Goal: Task Accomplishment & Management: Complete application form

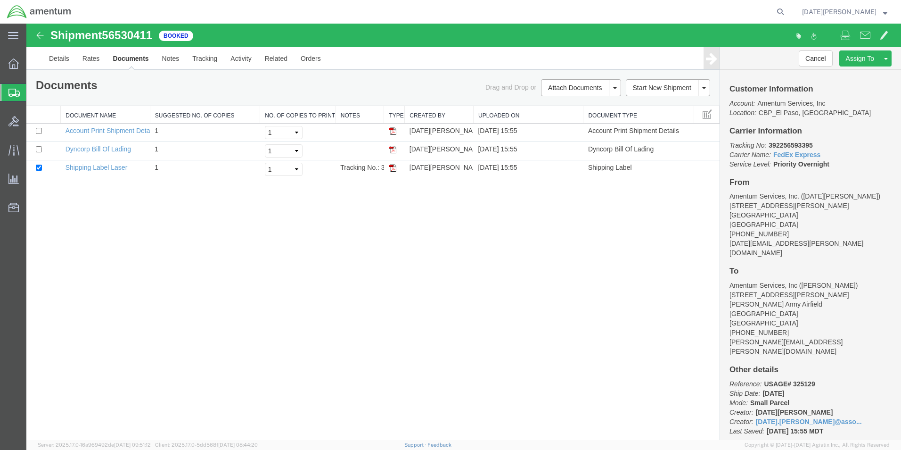
click at [0, 0] on span "Create from Template" at bounding box center [0, 0] width 0 height 0
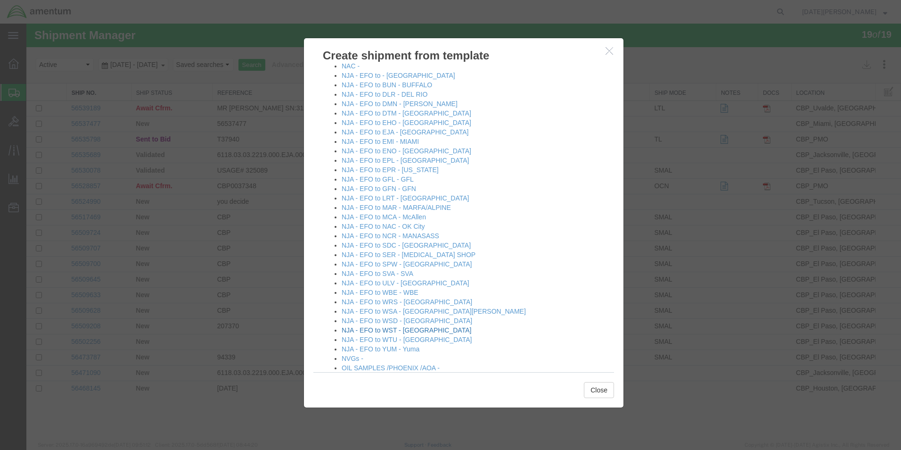
scroll to position [471, 0]
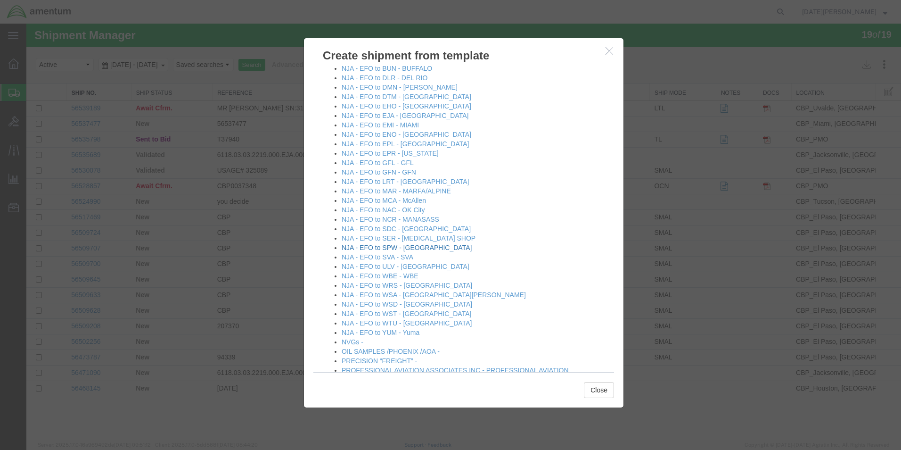
click at [411, 250] on link "NJA - EFO to SPW - Spokane" at bounding box center [407, 248] width 130 height 8
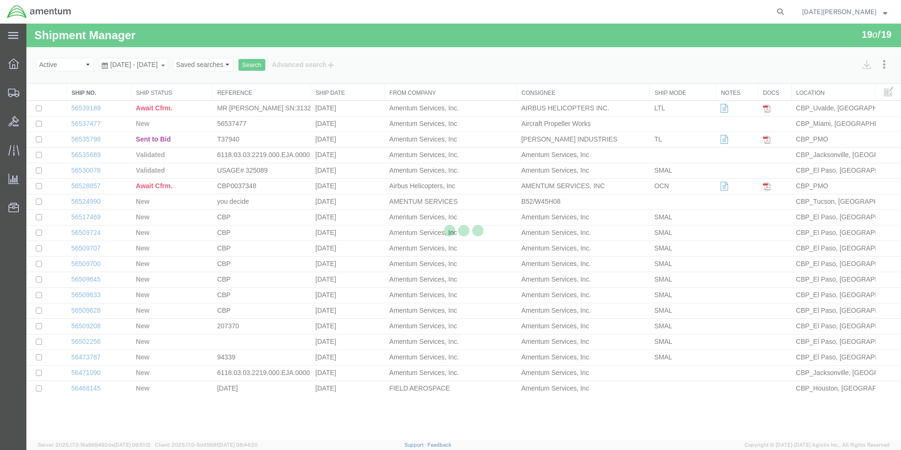
select select "49939"
select select "49928"
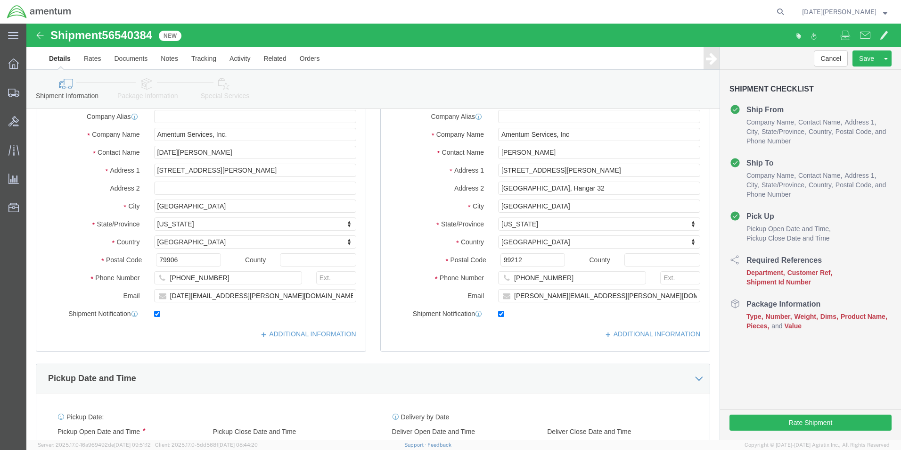
scroll to position [236, 0]
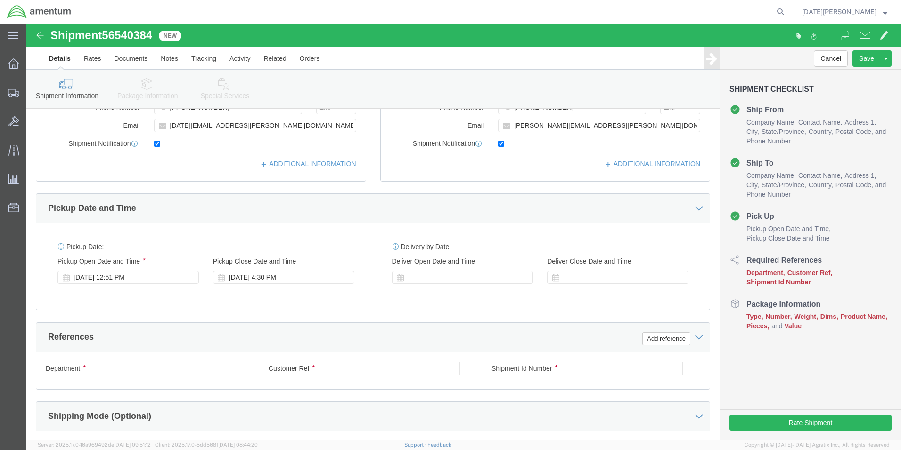
click input "text"
paste input "325462"
type input "U"
type input "CBP"
paste input "325462"
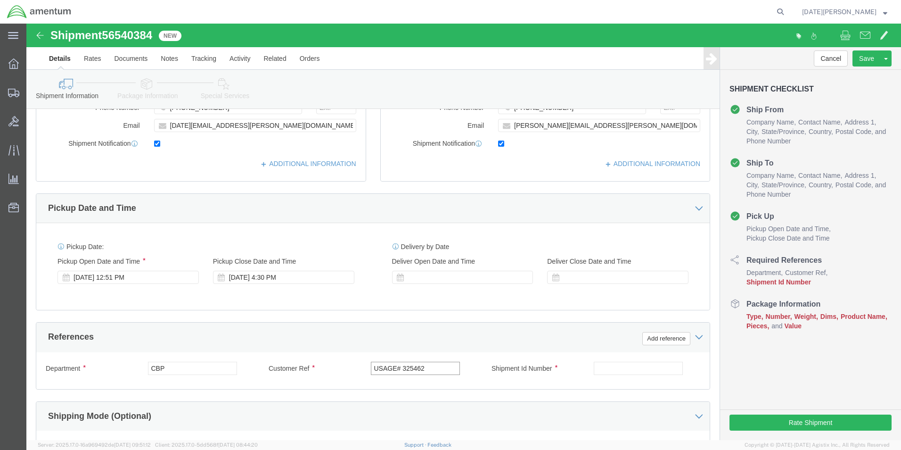
type input "USAGE# 325462"
paste input "325462"
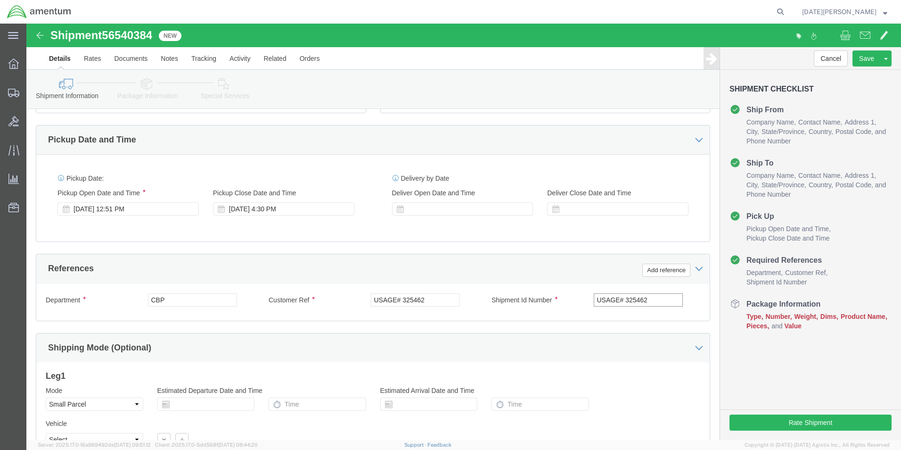
scroll to position [377, 0]
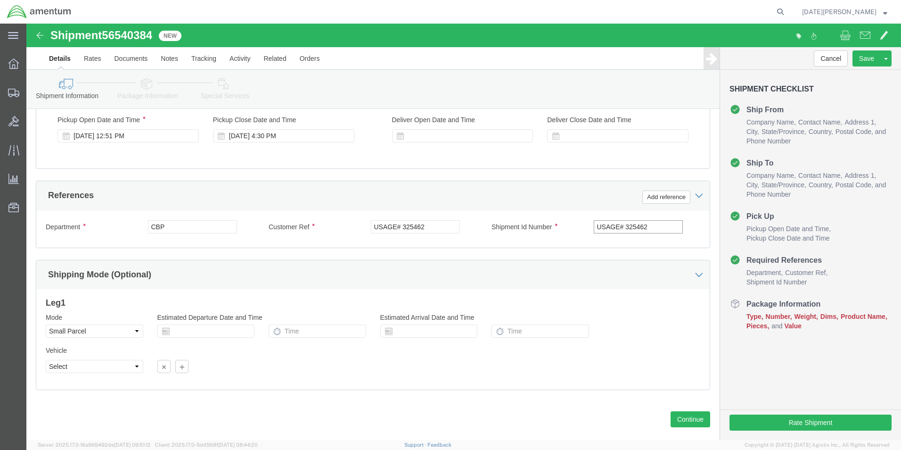
type input "USAGE# 325462"
click select "Select Air Less than Truckload Multi-Leg Ocean Freight Rail Small Parcel Truckl…"
select select "LTL"
click select "Select Air Less than Truckload Multi-Leg Ocean Freight Rail Small Parcel Truckl…"
click button "Continue"
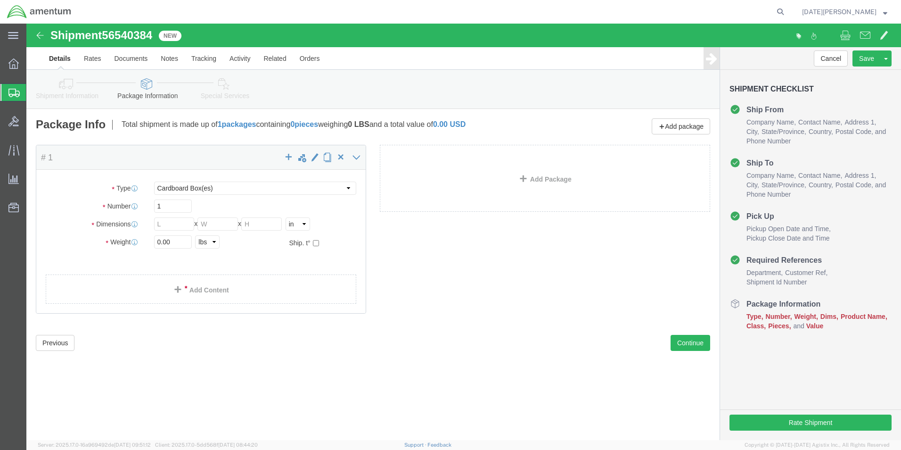
click div "Package Type Select Bale(s) Basket(s) Bolt(s) Bottle(s) Buckets Bulk Bundle(s) …"
click input "text"
click select "Select Bale(s) Basket(s) Bolt(s) Bottle(s) Buckets Bulk Bundle(s) Can(s) Cardbo…"
select select "PSNS"
click select "Select Bale(s) Basket(s) Bolt(s) Bottle(s) Buckets Bulk Bundle(s) Can(s) Cardbo…"
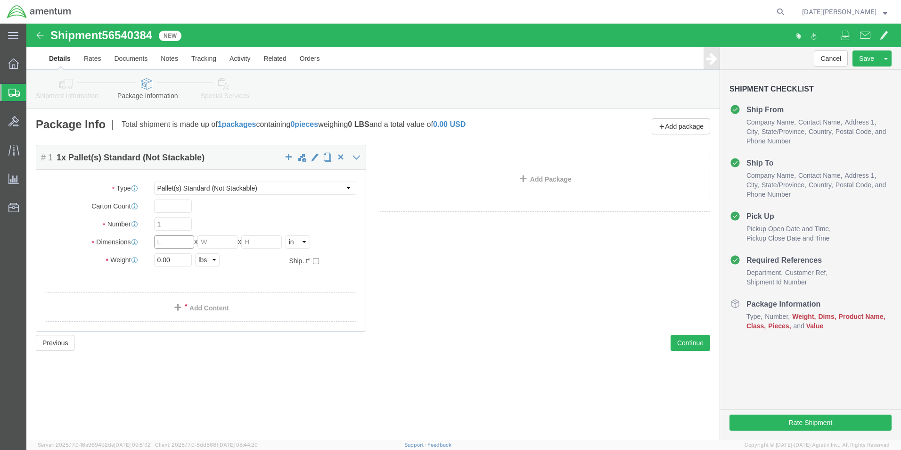
click input "text"
click select "Select Bale(s) Basket(s) Bolt(s) Bottle(s) Buckets Bulk Bundle(s) Can(s) Cardbo…"
click input "text"
type input "1"
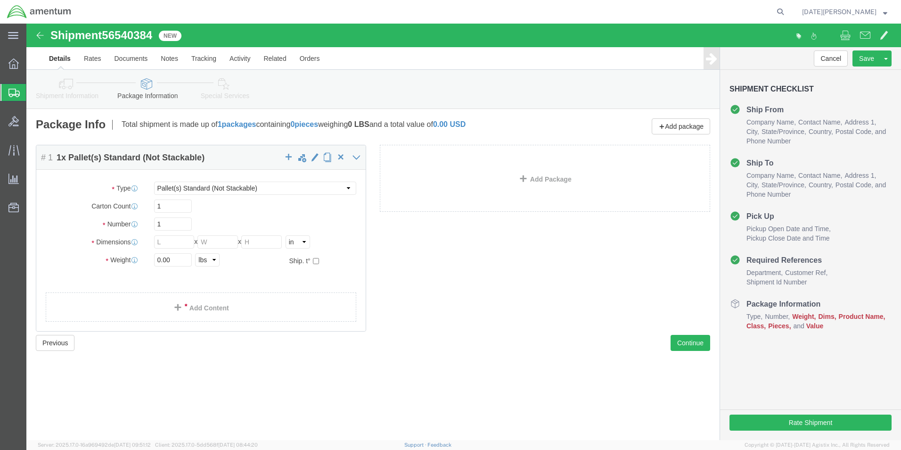
click div "Package Type Select Bale(s) Basket(s) Bolt(s) Bottle(s) Buckets Bulk Bundle(s) …"
click input "text"
type input "66"
type input "43"
type input "51"
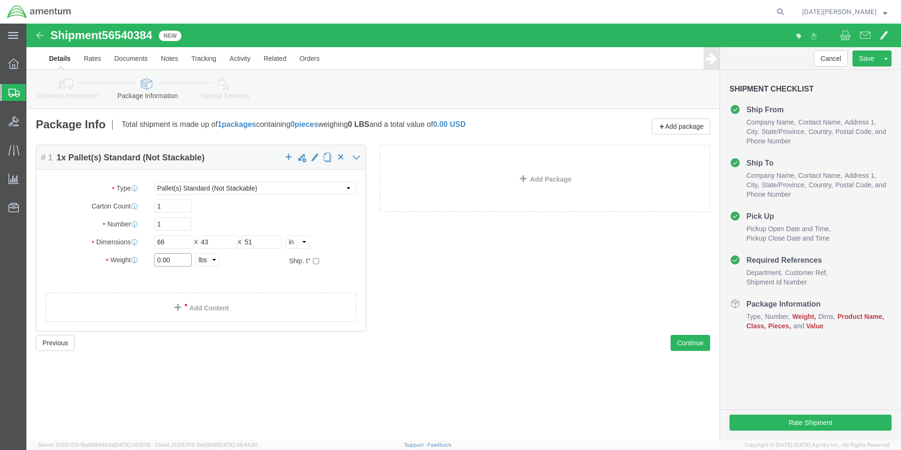
drag, startPoint x: 148, startPoint y: 239, endPoint x: 120, endPoint y: 245, distance: 28.4
click div "Package Type Select Bale(s) Basket(s) Bolt(s) Bottle(s) Buckets Bulk Bundle(s) …"
click input "0.00"
drag, startPoint x: 147, startPoint y: 236, endPoint x: 117, endPoint y: 246, distance: 31.3
click div "Package Type Select Bale(s) Basket(s) Bolt(s) Bottle(s) Buckets Bulk Bundle(s) …"
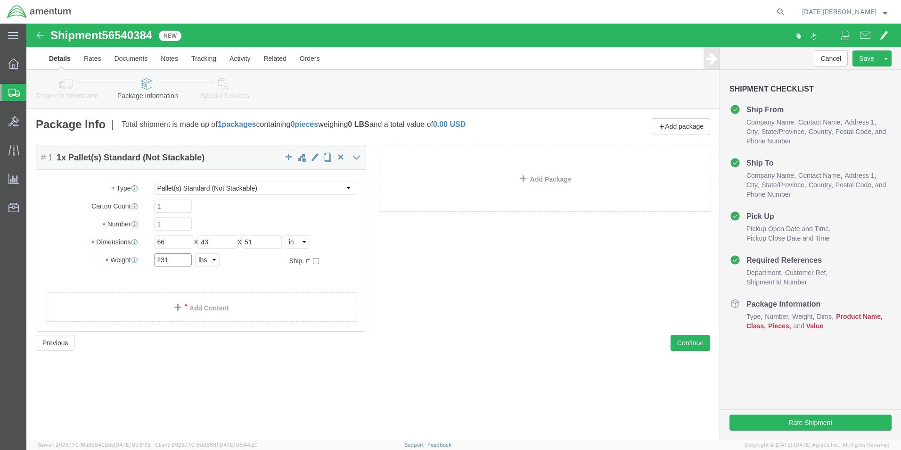
type input "231"
click span
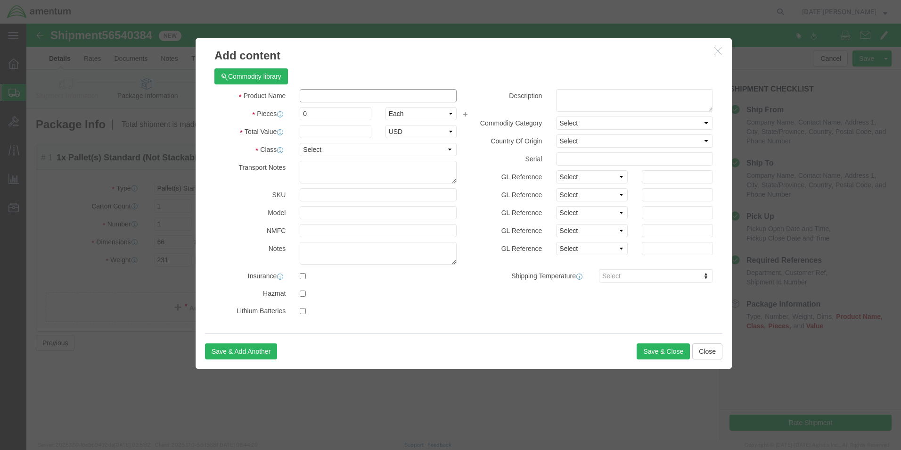
click input "text"
click input "Pallet Jck"
type input "Pallet Jack"
click input "0"
type input "1"
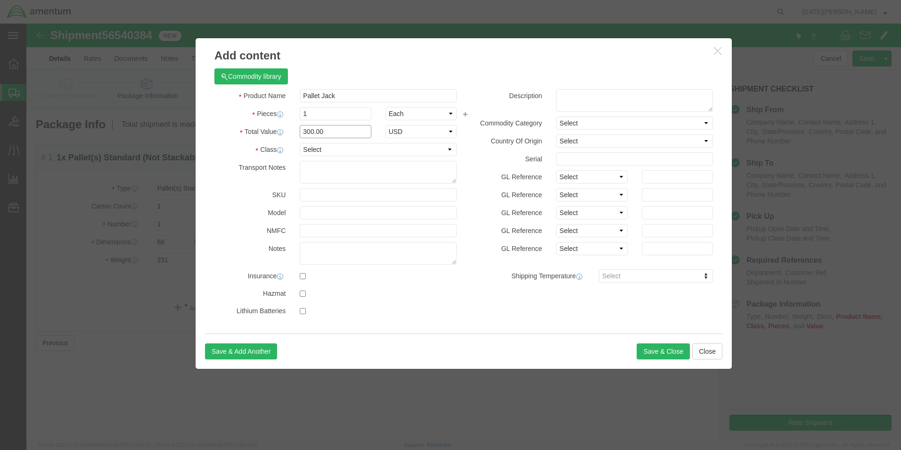
type input "300.00"
click div "Description Commodity Category Select Country Of Origin Select Afghanistan Ålan…"
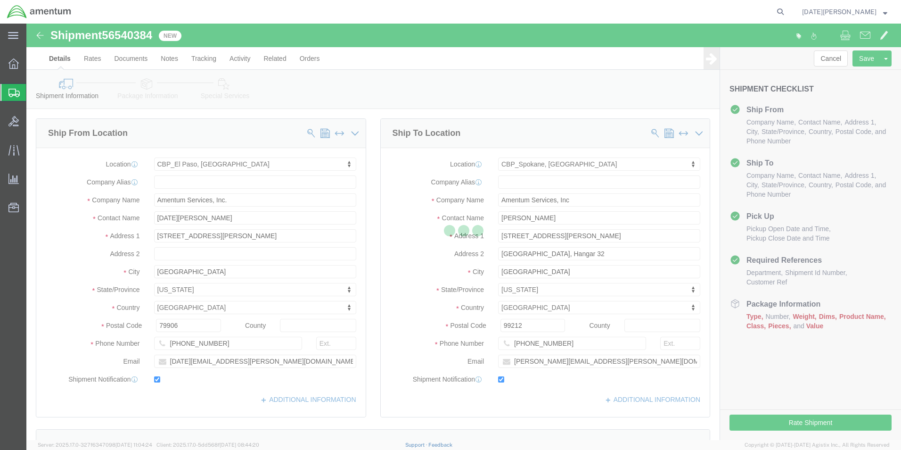
select select "49939"
select select "49928"
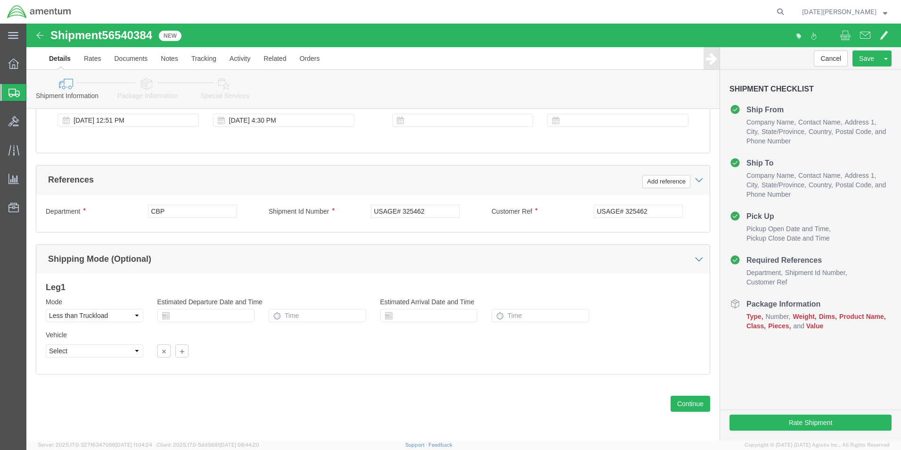
scroll to position [393, 0]
click button "Continue"
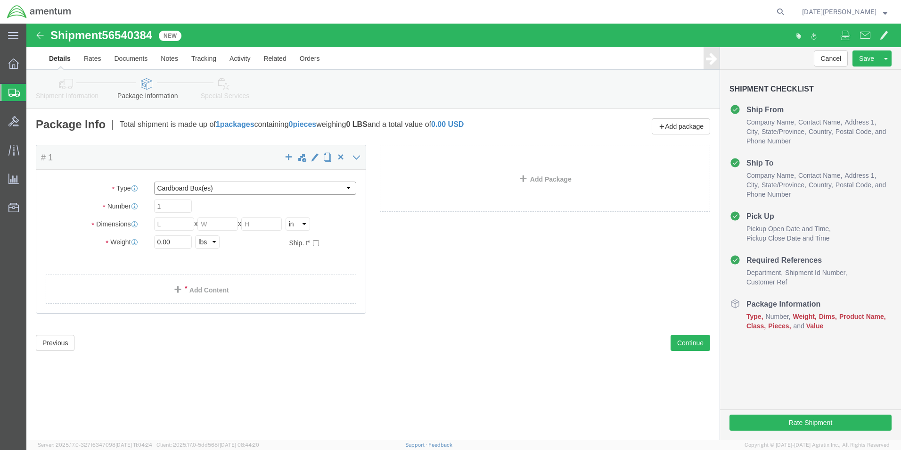
click select "Select Bale(s) Basket(s) Bolt(s) Bottle(s) Buckets Bulk Bundle(s) Can(s) Cardbo…"
select select "PSNS"
click select "Select Bale(s) Basket(s) Bolt(s) Bottle(s) Buckets Bulk Bundle(s) Can(s) Cardbo…"
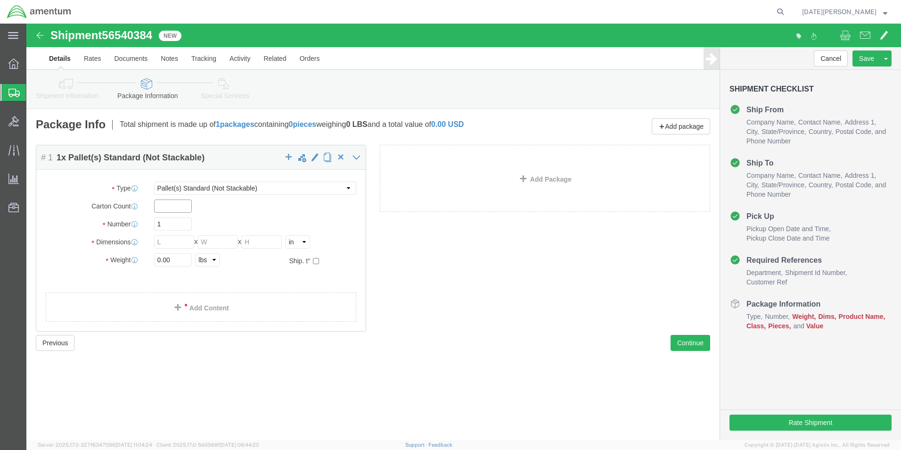
click input "text"
click div "Package Type Select Bale(s) Basket(s) Bolt(s) Bottle(s) Buckets Bulk Bundle(s) …"
click input "text"
type input "66"
type input "43"
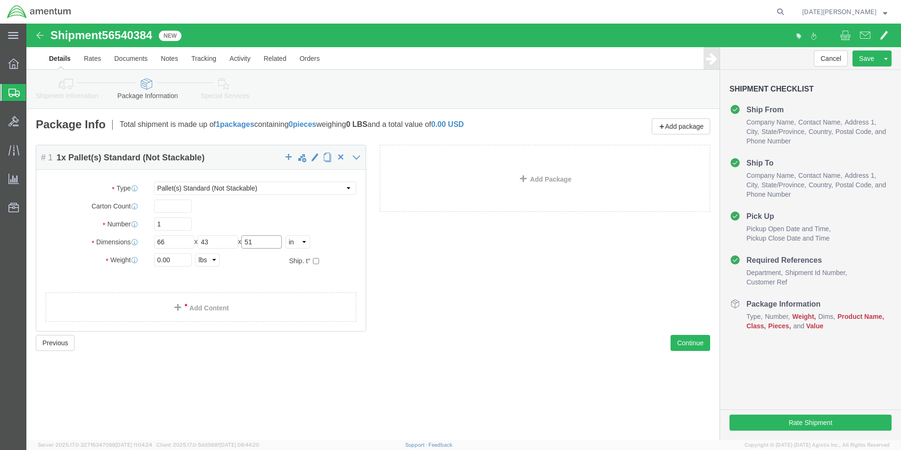
type input "51"
type input "231"
click div "Package Content # 1 1 x Pallet(s) Standard (Not Stackable) Package Type Select …"
click span
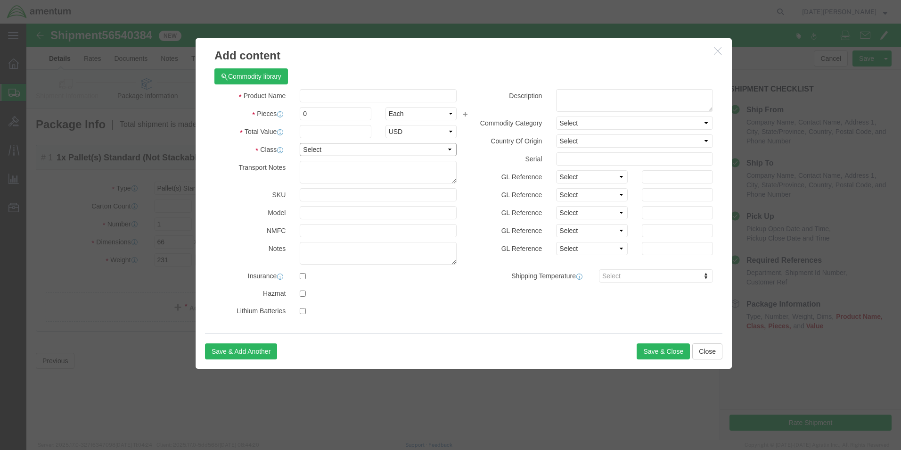
click select "Select 50 55 60 65 70 85 92.5 100 125 175 250 300 400"
select select "300"
click select "Select 50 55 60 65 70 85 92.5 100 125 175 250 300 400"
click input "text"
type input "pallet jack"
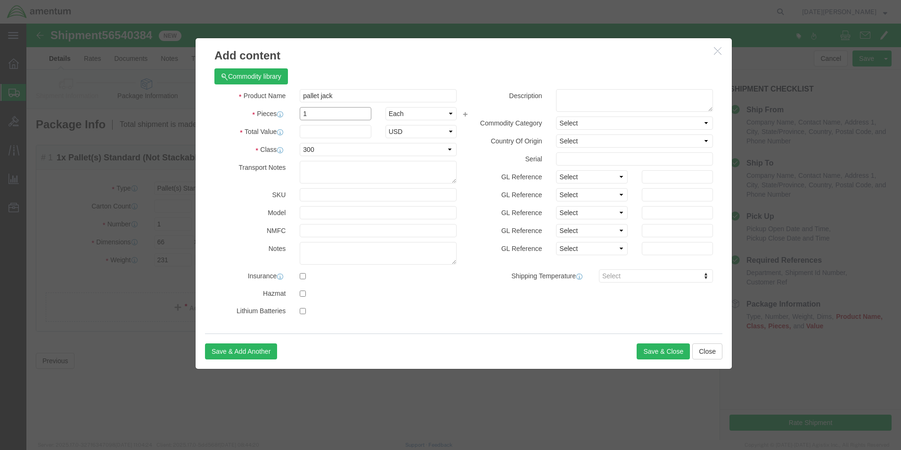
type input "1"
type input "300.00"
click button "Save & Close"
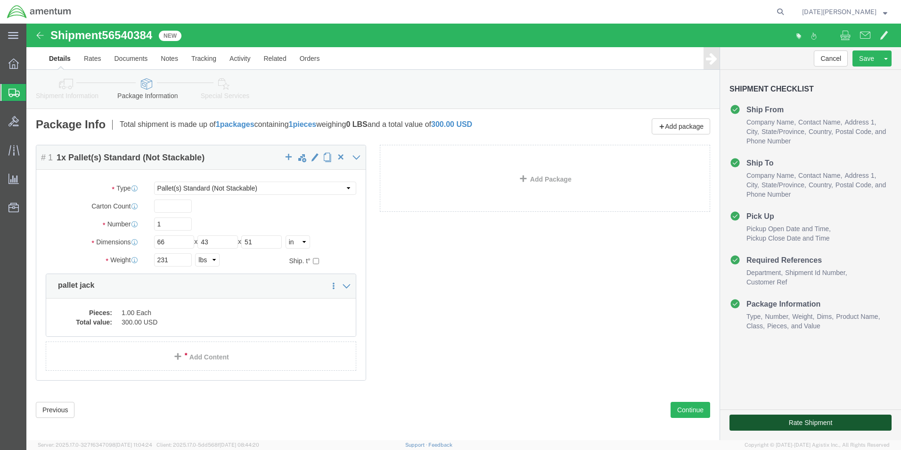
click button "Rate Shipment"
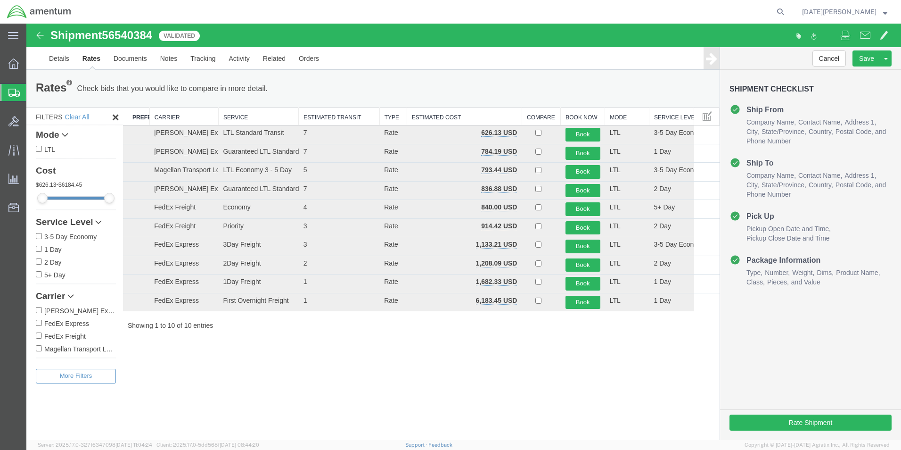
click at [351, 332] on div "Rates Check bids that you would like to compare in more detail. Compare Filter …" at bounding box center [372, 205] width 693 height 270
click at [590, 209] on button "Book" at bounding box center [583, 209] width 35 height 14
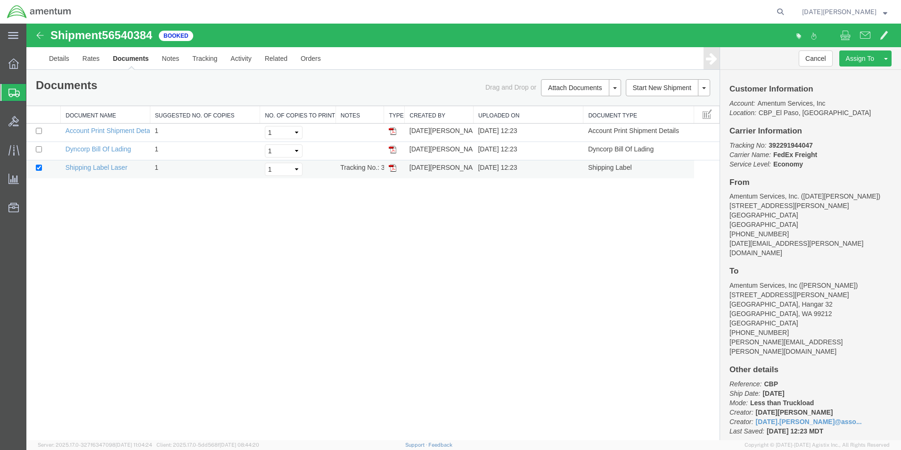
drag, startPoint x: 394, startPoint y: 172, endPoint x: 394, endPoint y: 166, distance: 5.2
click at [394, 172] on img at bounding box center [393, 168] width 8 height 8
click at [454, 331] on div "Shipment 56540384 3 of 3 Booked Details Rates Documents Notes Tracking Activity…" at bounding box center [463, 232] width 875 height 416
